Goal: Communication & Community: Answer question/provide support

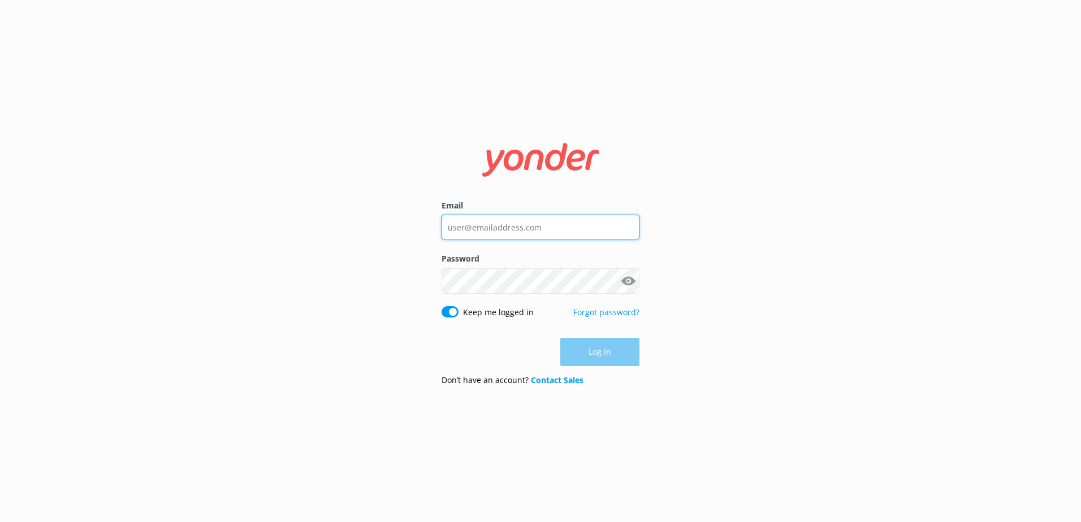
type input "[EMAIL_ADDRESS][DOMAIN_NAME]"
drag, startPoint x: 0, startPoint y: 0, endPoint x: 596, endPoint y: 351, distance: 691.6
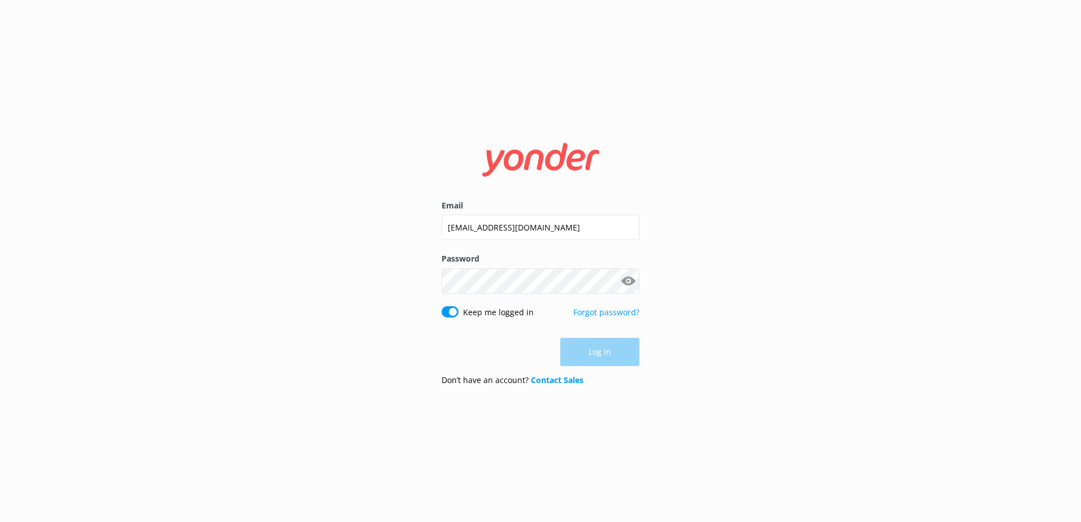
click at [596, 351] on div "Log in" at bounding box center [541, 352] width 198 height 28
click at [596, 351] on button "Log in" at bounding box center [599, 353] width 79 height 28
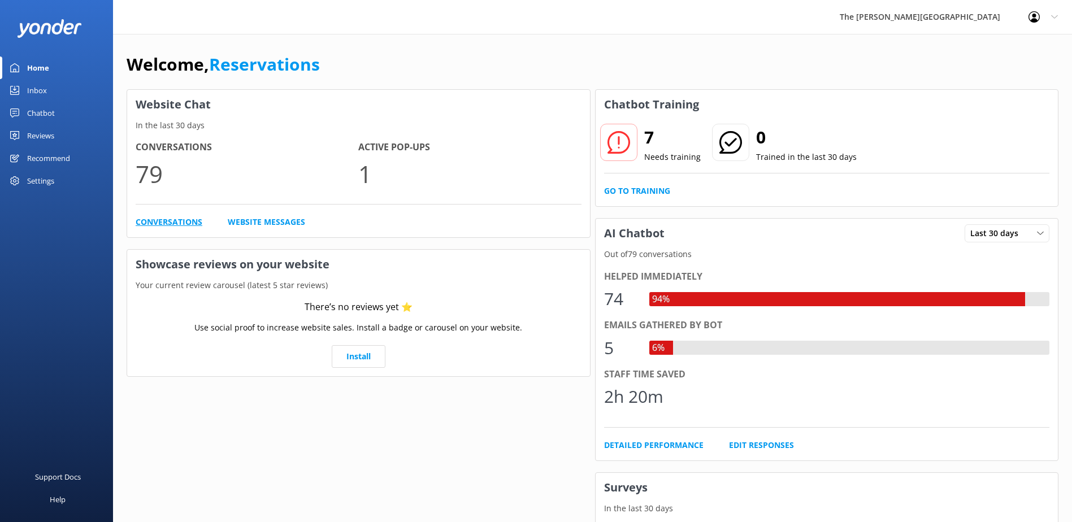
click at [193, 222] on link "Conversations" at bounding box center [169, 222] width 67 height 12
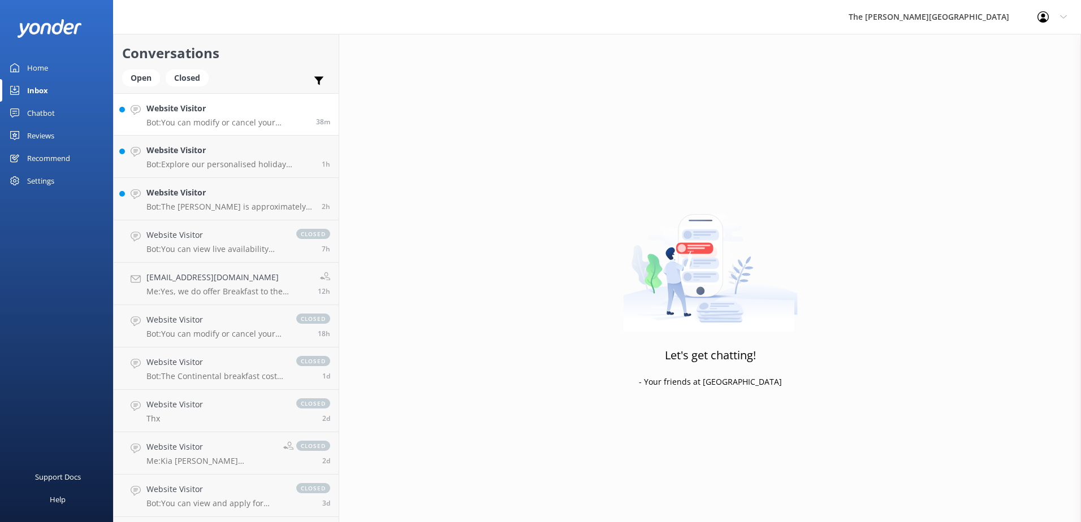
click at [260, 122] on p "Bot: You can modify or cancel your reservation by contacting our Reservations t…" at bounding box center [226, 123] width 161 height 10
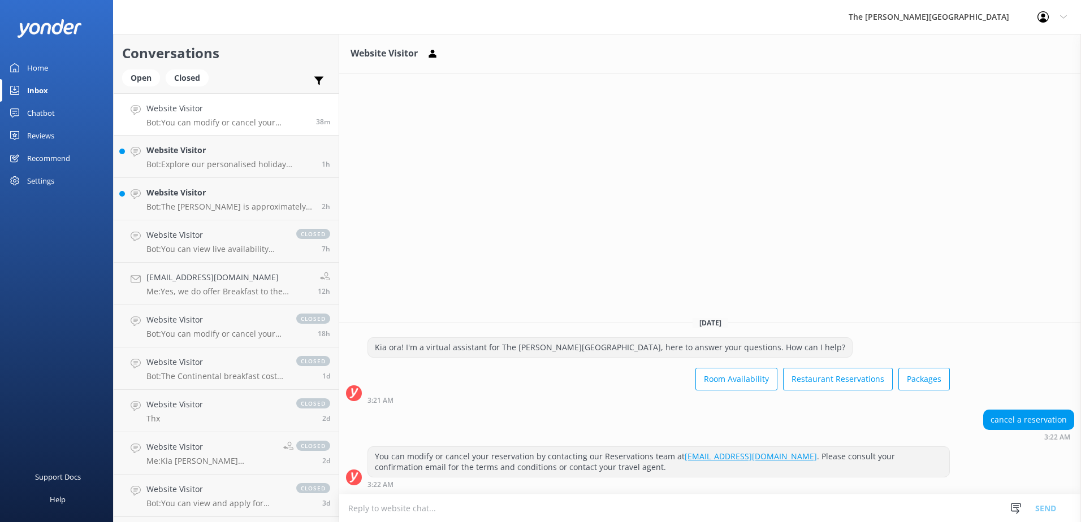
click at [543, 393] on div "Room Availability Restaurant Reservations Packages" at bounding box center [658, 381] width 582 height 32
